Goal: Task Accomplishment & Management: Manage account settings

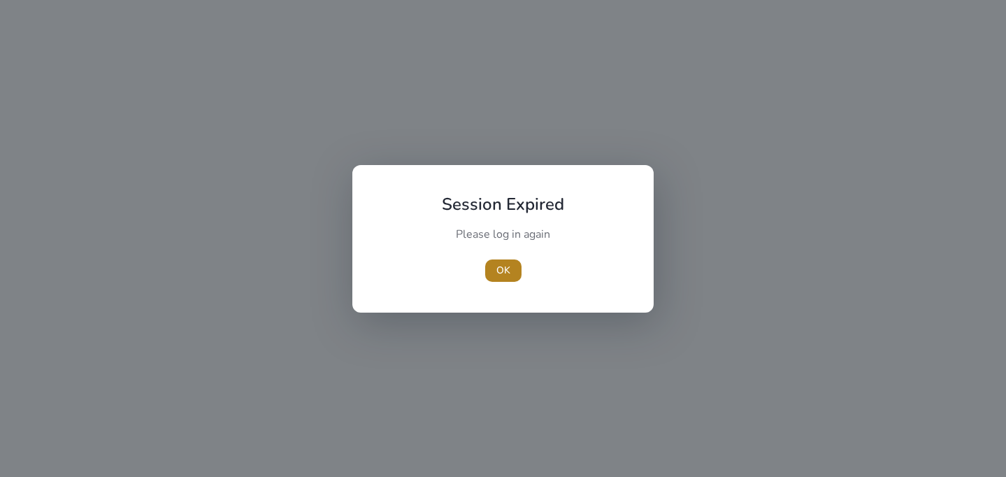
click at [496, 275] on span "OK" at bounding box center [503, 270] width 14 height 15
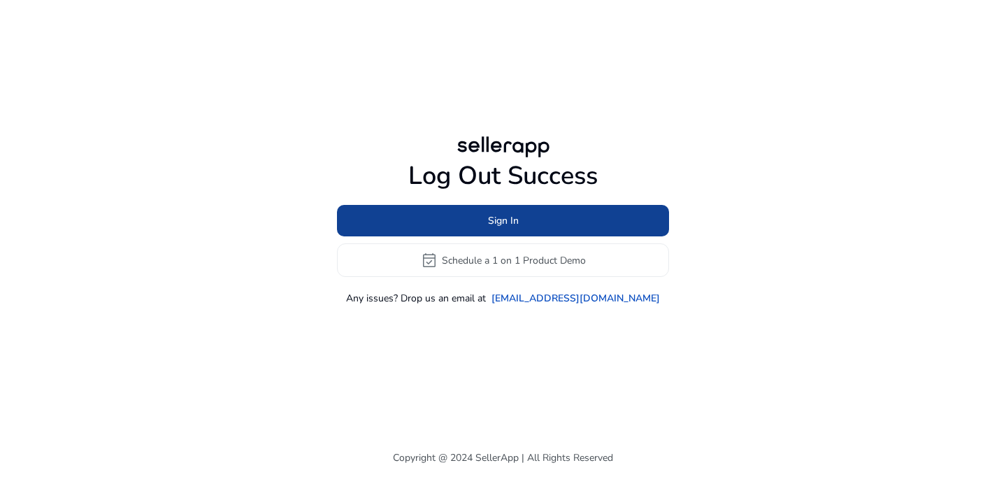
click at [500, 218] on span "Sign In" at bounding box center [503, 220] width 31 height 15
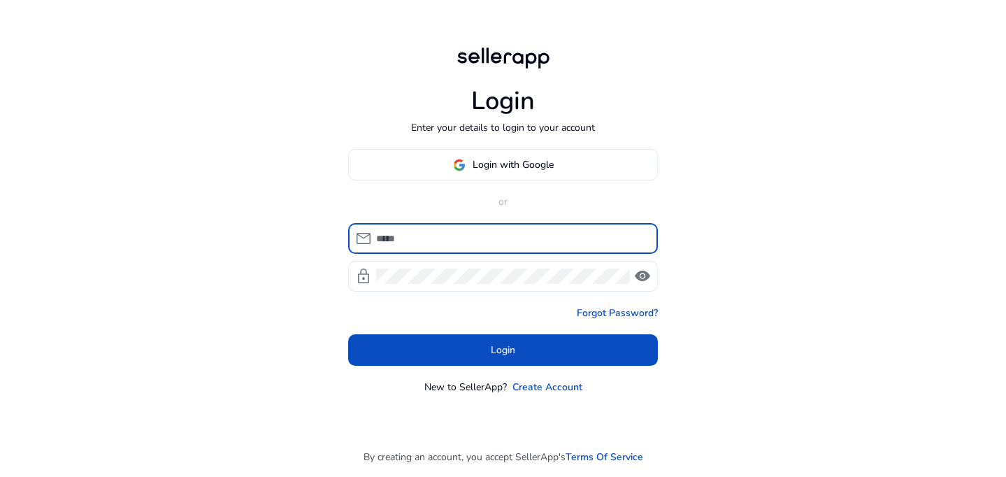
click at [496, 232] on input at bounding box center [511, 238] width 271 height 15
type input "**********"
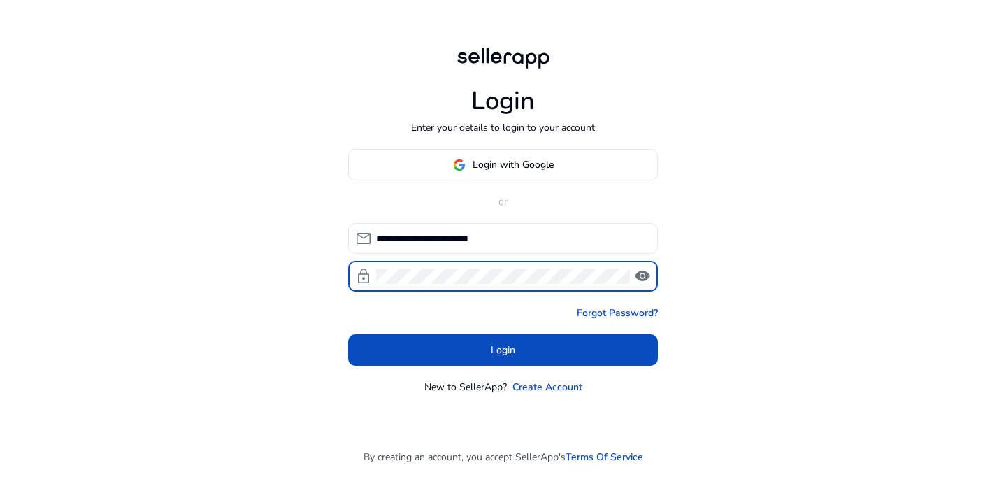
click at [503, 350] on button "Login" at bounding box center [503, 349] width 310 height 31
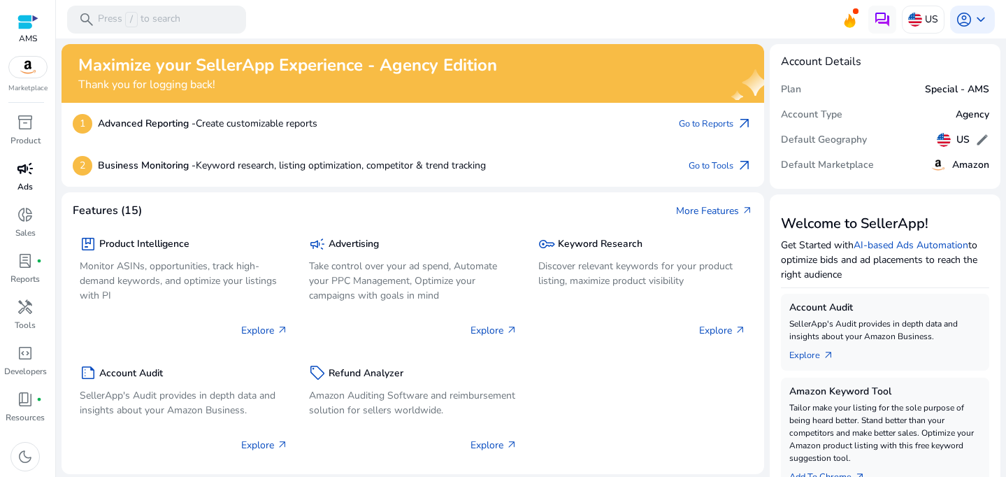
click at [22, 168] on span "campaign" at bounding box center [25, 168] width 17 height 17
